Goal: Browse casually

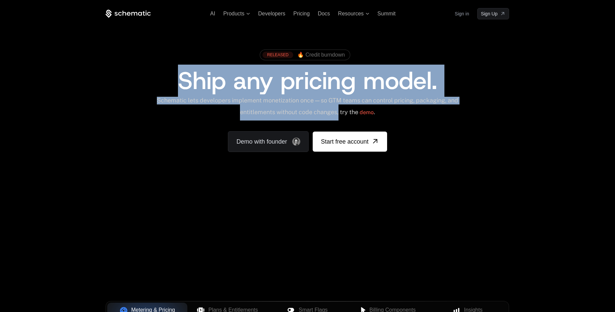
drag, startPoint x: 169, startPoint y: 72, endPoint x: 344, endPoint y: 115, distance: 180.5
click at [344, 115] on div "RELEASED 🔥 Credit burndown Ship any pricing model. Schematic lets developers im…" at bounding box center [307, 99] width 403 height 106
click at [195, 76] on span "Ship any pricing model." at bounding box center [307, 81] width 259 height 32
